Goal: Find specific page/section: Find specific page/section

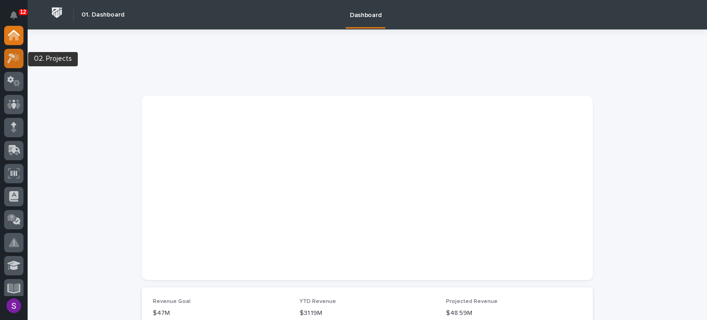
click at [14, 56] on icon at bounding box center [11, 58] width 8 height 10
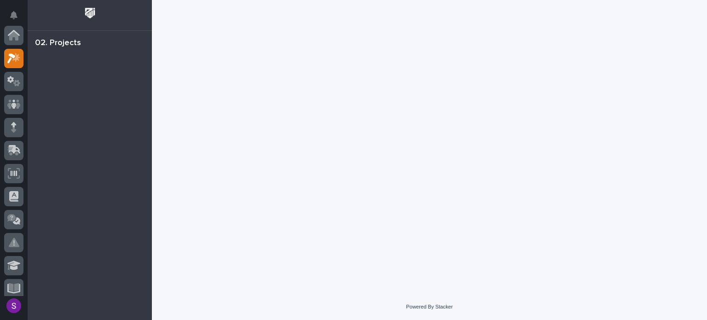
scroll to position [23, 0]
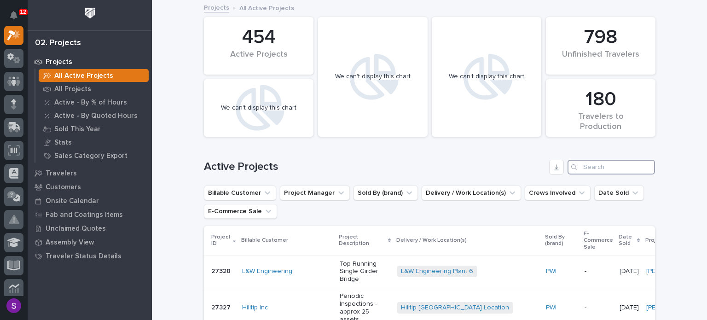
click at [603, 167] on input "Search" at bounding box center [611, 167] width 87 height 15
paste input "26667"
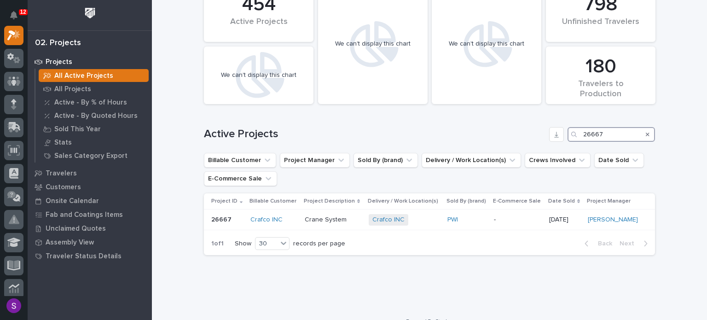
scroll to position [46, 0]
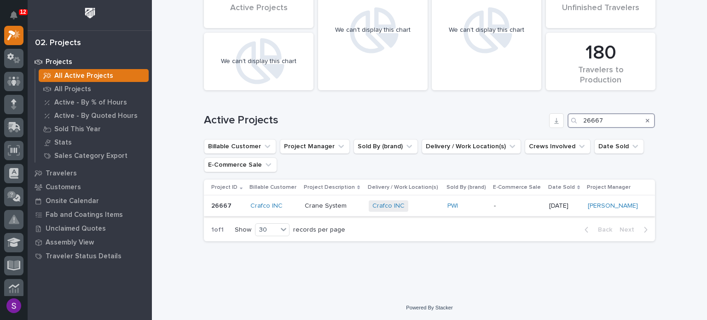
type input "26667"
click at [413, 203] on div "Crafco INC + 0" at bounding box center [404, 206] width 71 height 12
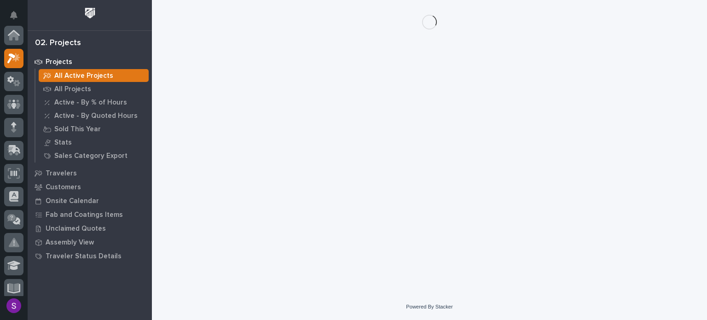
scroll to position [23, 0]
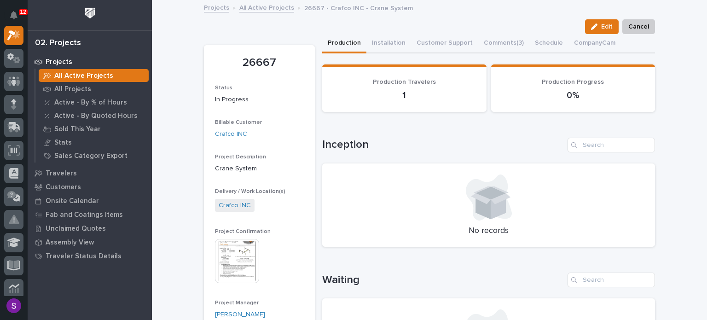
click at [232, 259] on img at bounding box center [237, 261] width 44 height 44
